Goal: Find contact information: Find contact information

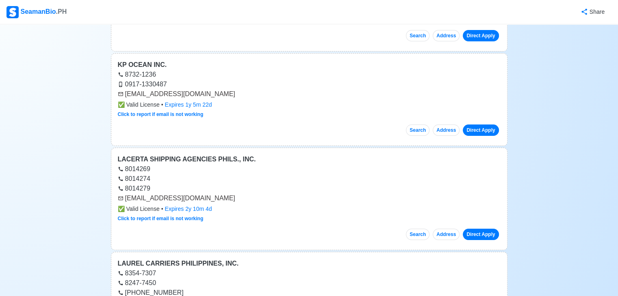
scroll to position [3328, 0]
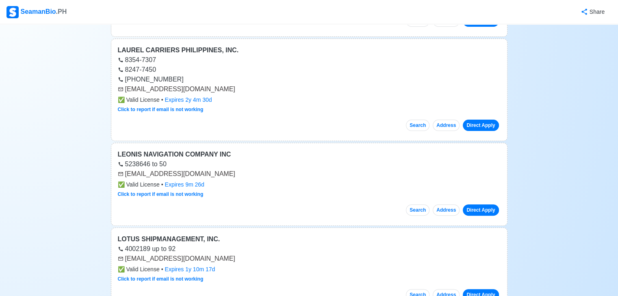
click at [185, 169] on div "[EMAIL_ADDRESS][DOMAIN_NAME]" at bounding box center [309, 174] width 383 height 10
click at [128, 169] on div "[EMAIL_ADDRESS][DOMAIN_NAME]" at bounding box center [309, 174] width 383 height 10
drag, startPoint x: 124, startPoint y: 160, endPoint x: 222, endPoint y: 163, distance: 97.5
click at [222, 169] on div "[EMAIL_ADDRESS][DOMAIN_NAME]" at bounding box center [309, 174] width 383 height 10
copy div "[EMAIL_ADDRESS][DOMAIN_NAME]"
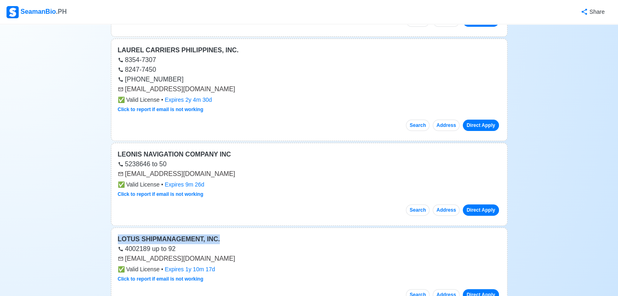
drag, startPoint x: 298, startPoint y: 208, endPoint x: 296, endPoint y: 216, distance: 8.4
click at [245, 169] on div "[EMAIL_ADDRESS][DOMAIN_NAME]" at bounding box center [309, 174] width 383 height 10
drag, startPoint x: 124, startPoint y: 162, endPoint x: 231, endPoint y: 165, distance: 106.8
click at [231, 169] on div "[EMAIL_ADDRESS][DOMAIN_NAME]" at bounding box center [309, 174] width 383 height 10
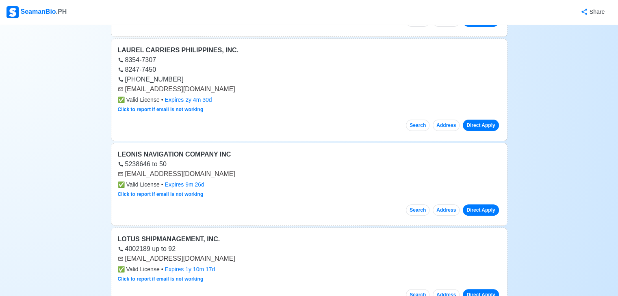
copy div "[EMAIL_ADDRESS][DOMAIN_NAME]"
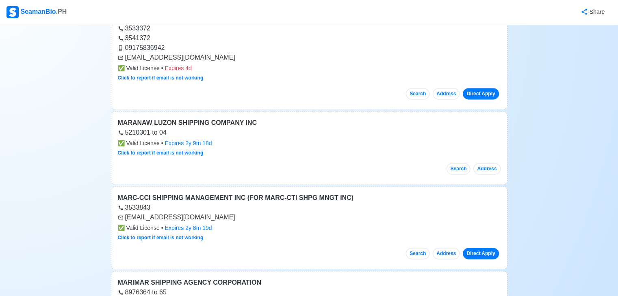
scroll to position [4209, 0]
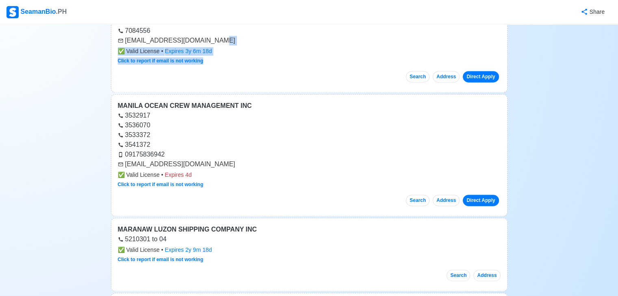
drag, startPoint x: 621, startPoint y: 33, endPoint x: 623, endPoint y: 30, distance: 4.4
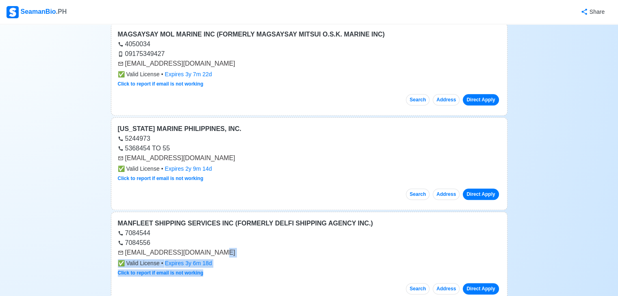
scroll to position [4015, 0]
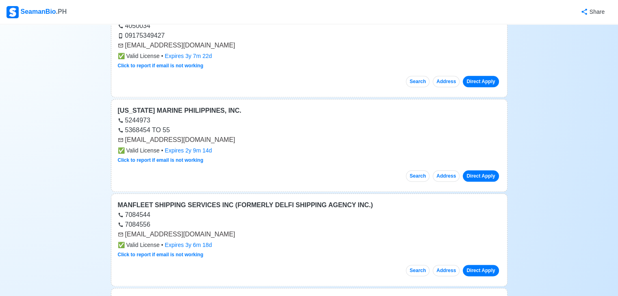
click at [125, 230] on div "[EMAIL_ADDRESS][DOMAIN_NAME]" at bounding box center [309, 235] width 383 height 10
drag, startPoint x: 125, startPoint y: 221, endPoint x: 198, endPoint y: 218, distance: 73.2
click at [198, 230] on div "[EMAIL_ADDRESS][DOMAIN_NAME]" at bounding box center [309, 235] width 383 height 10
copy div "[EMAIL_ADDRESS][DOMAIN_NAME]"
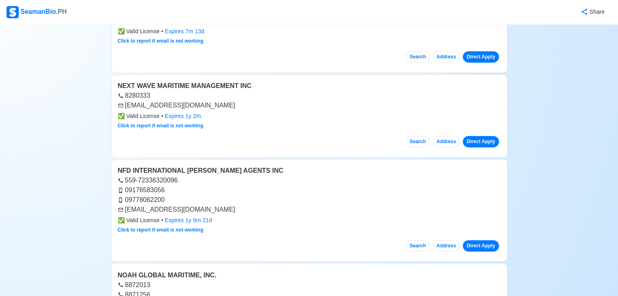
scroll to position [7815, 0]
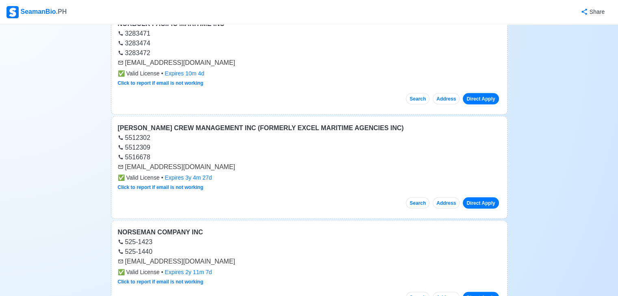
drag, startPoint x: 127, startPoint y: 235, endPoint x: 183, endPoint y: 233, distance: 56.1
click at [183, 257] on div "[EMAIL_ADDRESS][DOMAIN_NAME]" at bounding box center [309, 262] width 383 height 10
click at [198, 247] on div "525-1440" at bounding box center [309, 252] width 383 height 10
drag, startPoint x: 125, startPoint y: 236, endPoint x: 213, endPoint y: 234, distance: 87.8
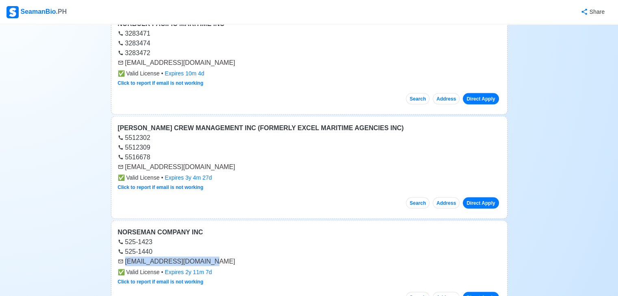
click at [213, 257] on div "[EMAIL_ADDRESS][DOMAIN_NAME]" at bounding box center [309, 262] width 383 height 10
copy div "[EMAIL_ADDRESS][DOMAIN_NAME]"
